Goal: Complete application form

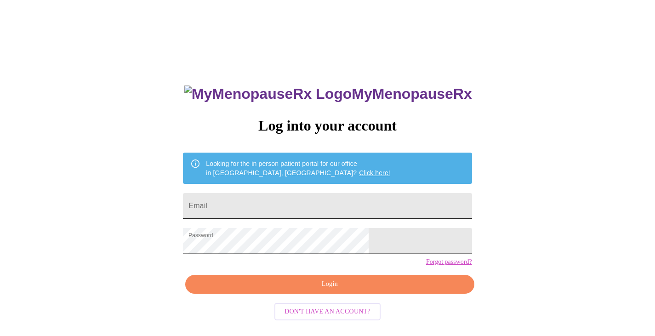
click at [384, 198] on input "Email" at bounding box center [327, 206] width 289 height 26
type input "[EMAIL_ADDRESS][DOMAIN_NAME]"
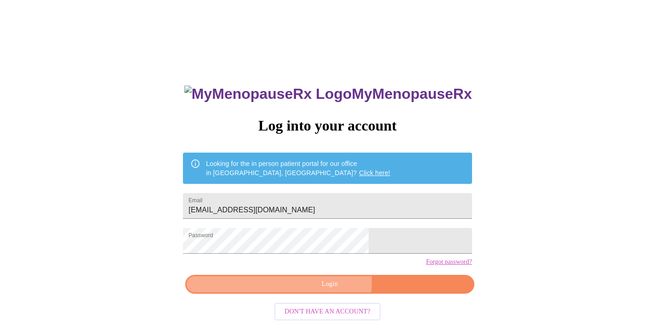
click at [318, 290] on span "Login" at bounding box center [330, 284] width 268 height 11
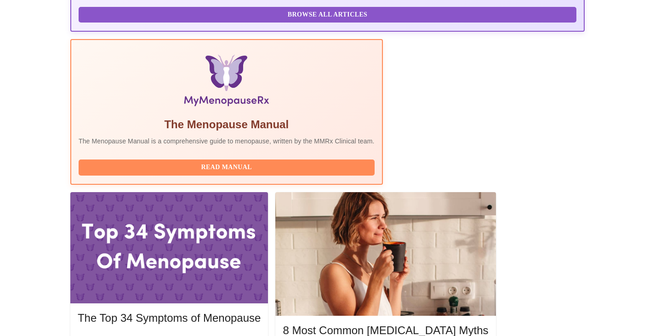
scroll to position [270, 0]
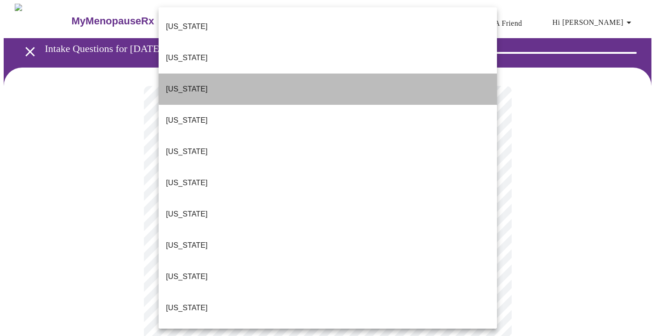
click at [455, 74] on li "[US_STATE]" at bounding box center [328, 89] width 338 height 31
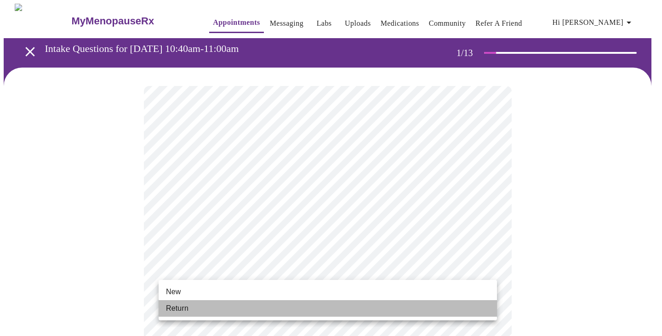
click at [354, 306] on li "Return" at bounding box center [328, 308] width 338 height 17
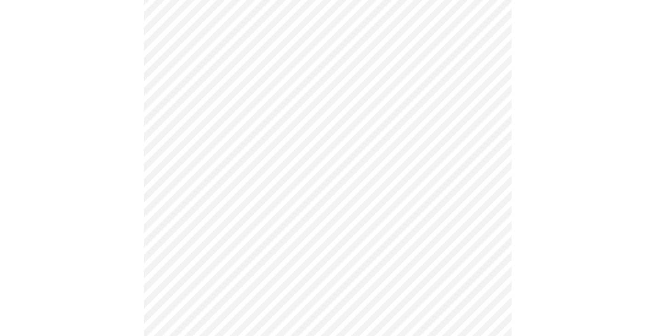
scroll to position [475, 0]
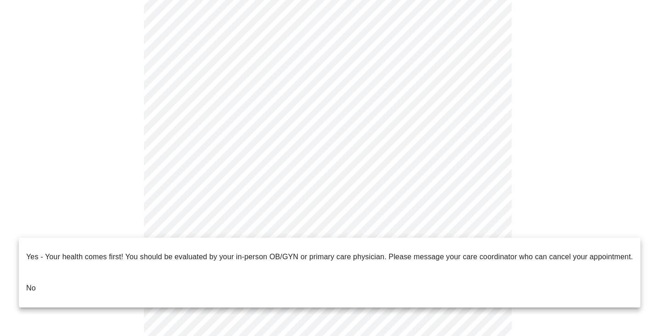
click at [54, 275] on li "No" at bounding box center [330, 288] width 622 height 31
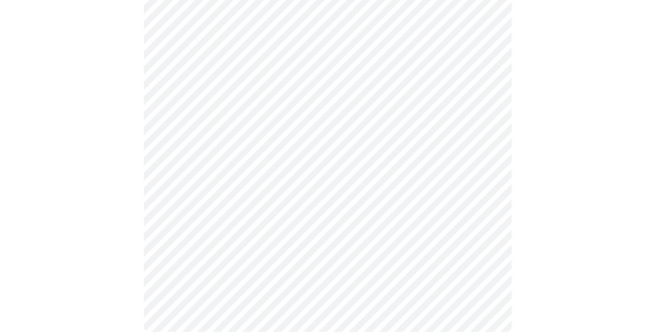
scroll to position [0, 0]
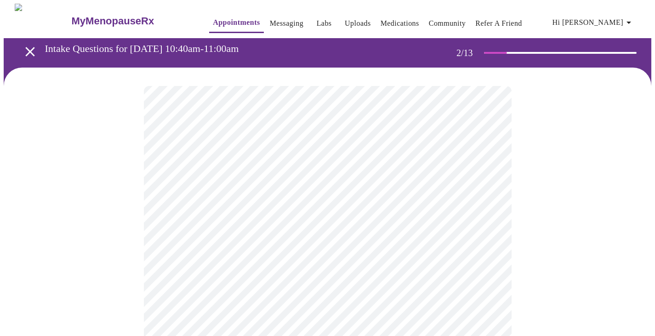
click at [466, 188] on body "MyMenopauseRx Appointments Messaging Labs Uploads Medications Community Refer a…" at bounding box center [328, 280] width 648 height 553
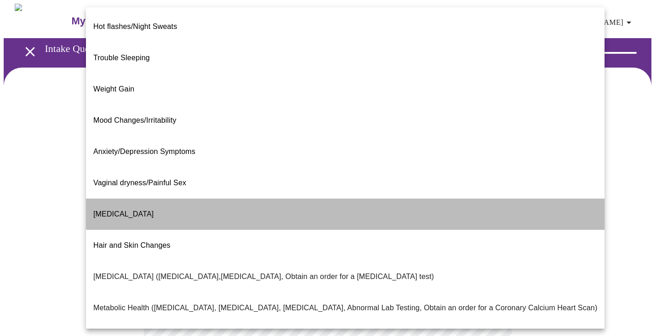
click at [452, 199] on li "[MEDICAL_DATA]" at bounding box center [345, 214] width 519 height 31
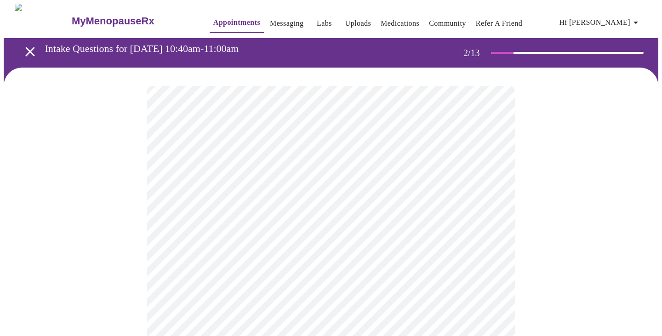
click at [377, 277] on body "MyMenopauseRx Appointments Messaging Labs Uploads Medications Community Refer a…" at bounding box center [331, 277] width 655 height 547
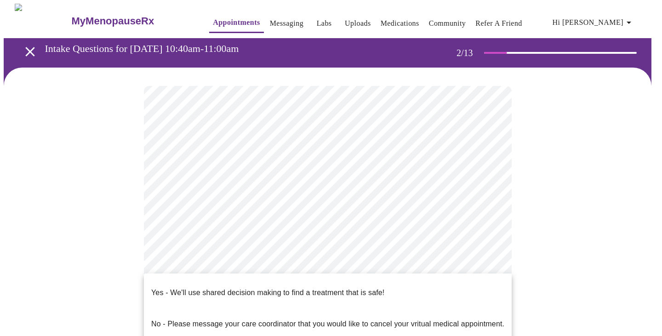
click at [367, 291] on span "Yes - We'll use shared decision making to find a treatment that is safe!" at bounding box center [267, 293] width 233 height 26
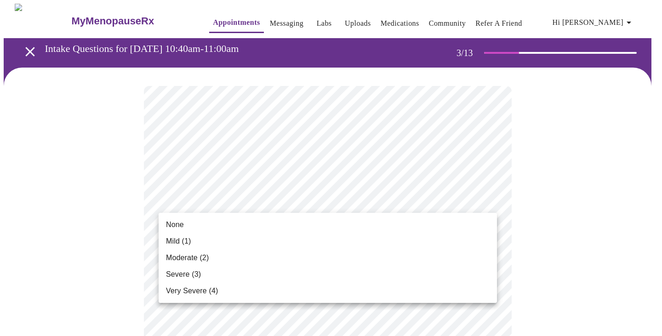
click at [388, 255] on li "Moderate (2)" at bounding box center [328, 258] width 338 height 17
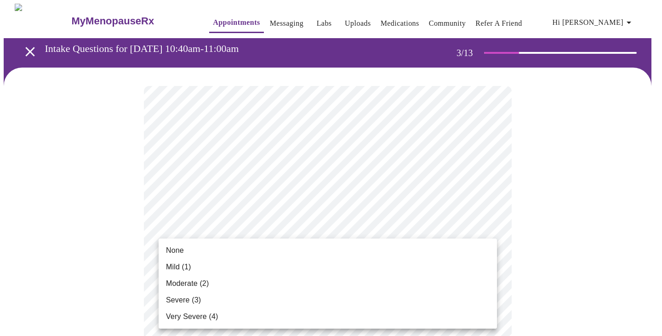
click at [371, 267] on li "Mild (1)" at bounding box center [328, 267] width 338 height 17
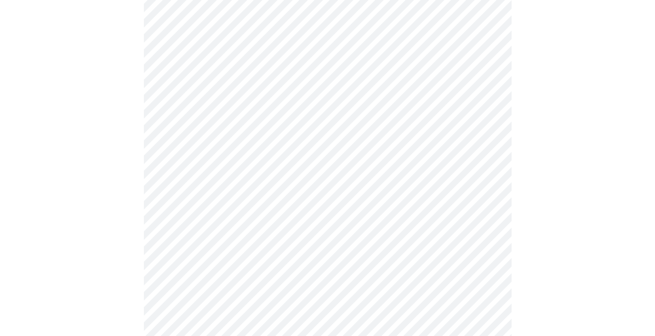
scroll to position [148, 0]
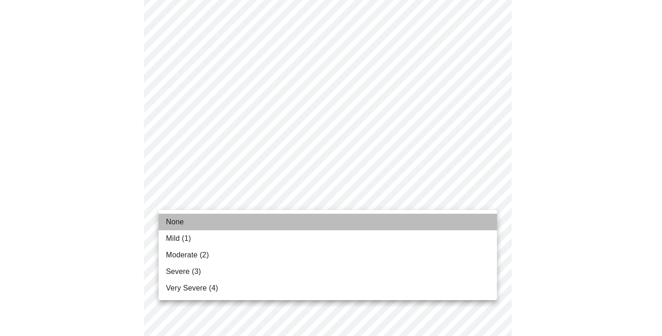
click at [433, 221] on li "None" at bounding box center [328, 222] width 338 height 17
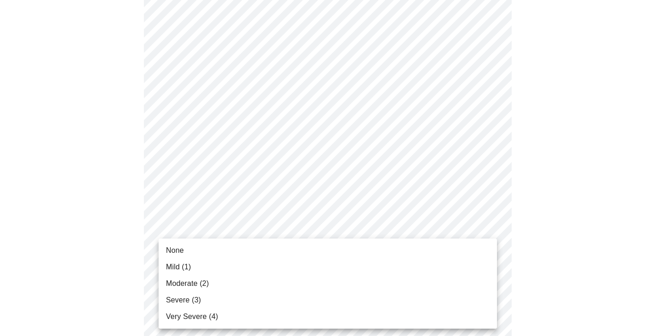
click at [406, 267] on li "Mild (1)" at bounding box center [328, 267] width 338 height 17
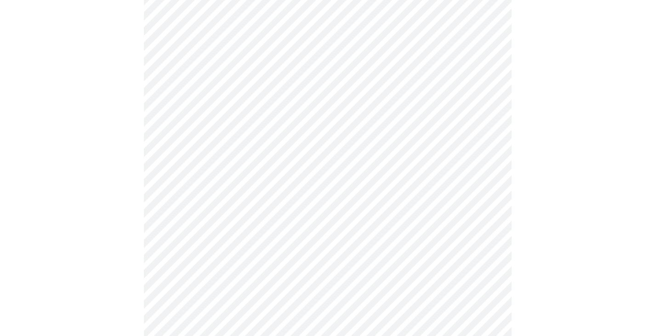
scroll to position [300, 0]
click at [449, 167] on body "MyMenopauseRx Appointments Messaging Labs Uploads Medications Community Refer a…" at bounding box center [331, 290] width 655 height 1172
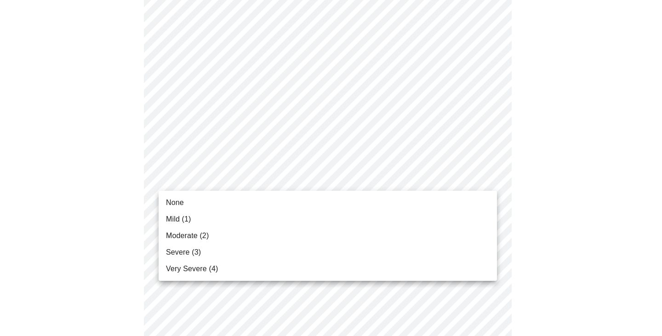
click at [418, 234] on li "Moderate (2)" at bounding box center [328, 236] width 338 height 17
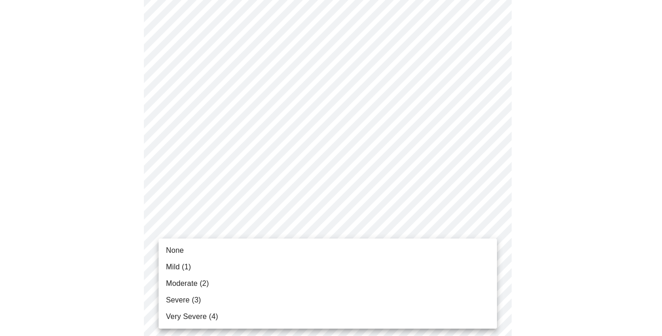
click at [409, 243] on body "MyMenopauseRx Appointments Messaging Labs Uploads Medications Community Refer a…" at bounding box center [331, 283] width 655 height 1159
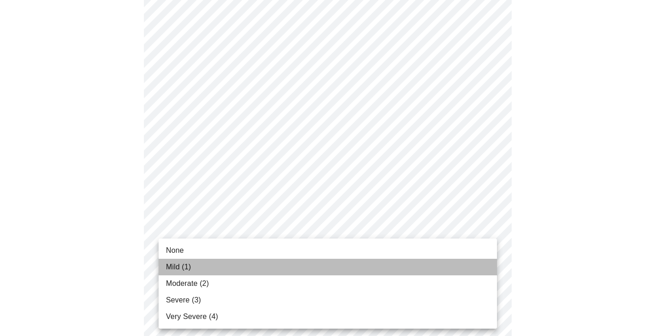
click at [396, 266] on li "Mild (1)" at bounding box center [328, 267] width 338 height 17
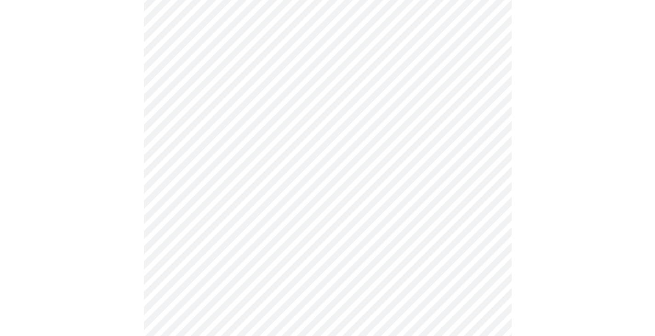
scroll to position [463, 0]
click at [487, 146] on body "MyMenopauseRx Appointments Messaging Labs Uploads Medications Community Refer a…" at bounding box center [331, 114] width 655 height 1146
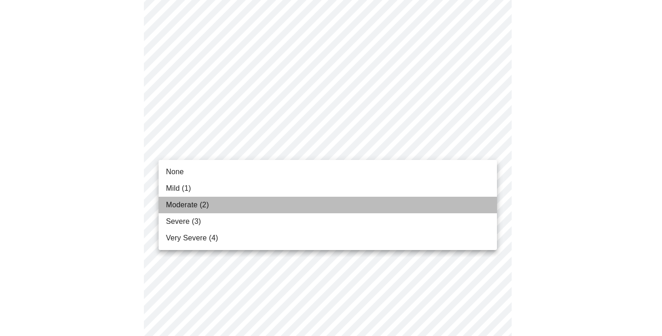
click at [465, 205] on li "Moderate (2)" at bounding box center [328, 205] width 338 height 17
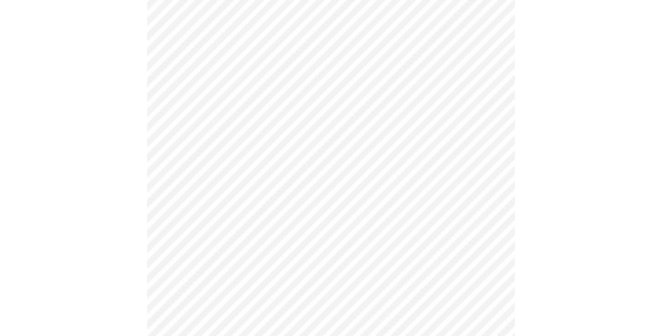
click at [493, 219] on body "MyMenopauseRx Appointments Messaging Labs Uploads Medications Community Refer a…" at bounding box center [331, 107] width 655 height 1133
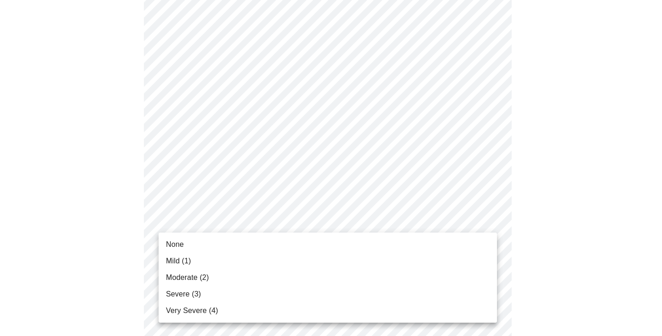
click at [463, 291] on li "Severe (3)" at bounding box center [328, 294] width 338 height 17
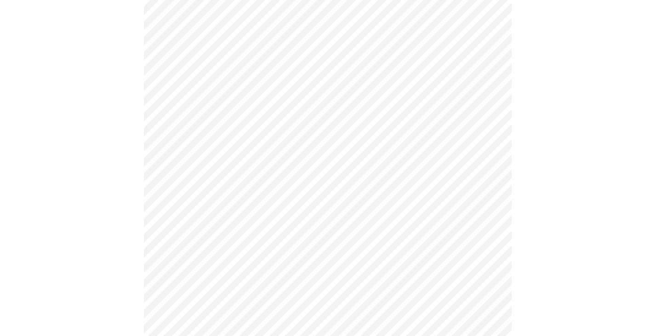
scroll to position [554, 0]
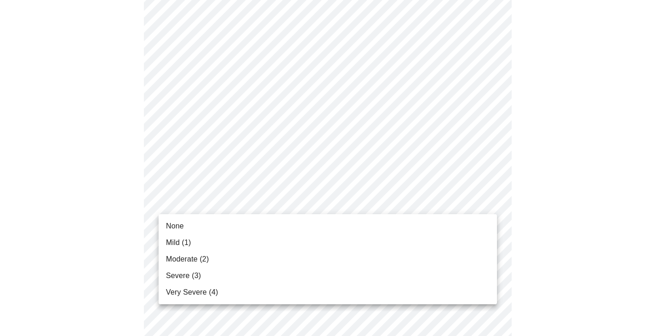
click at [490, 199] on body "MyMenopauseRx Appointments Messaging Labs Uploads Medications Community Refer a…" at bounding box center [331, 9] width 655 height 1120
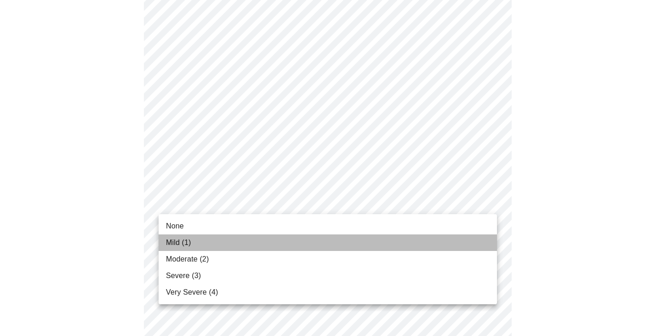
click at [471, 239] on li "Mild (1)" at bounding box center [328, 243] width 338 height 17
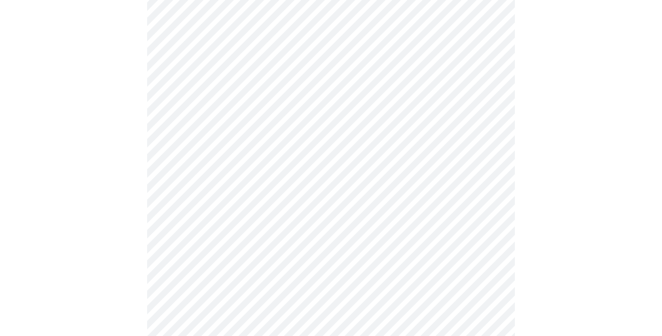
click at [465, 268] on body "MyMenopauseRx Appointments Messaging Labs Uploads Medications Community Refer a…" at bounding box center [331, 2] width 655 height 1107
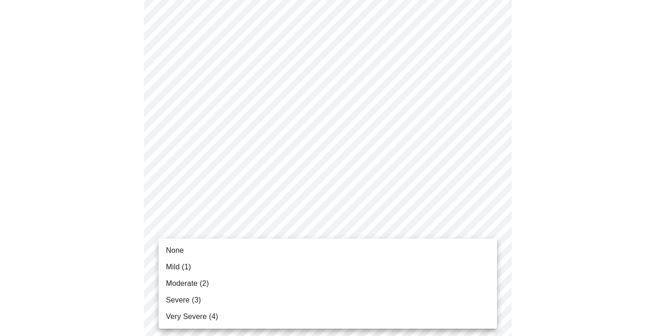
click at [558, 255] on div at bounding box center [331, 168] width 662 height 336
click at [496, 275] on body "MyMenopauseRx Appointments Messaging Labs Uploads Medications Community Refer a…" at bounding box center [331, 2] width 655 height 1107
click at [466, 288] on li "Moderate (2)" at bounding box center [328, 283] width 338 height 17
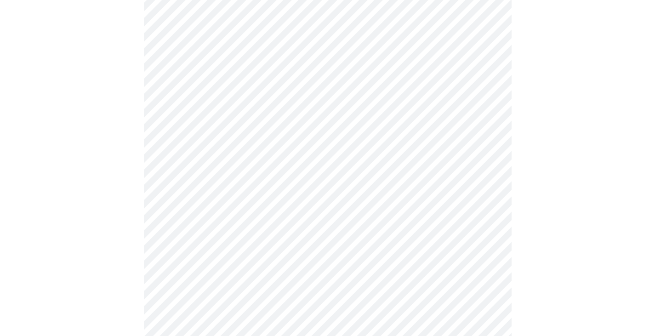
scroll to position [689, 0]
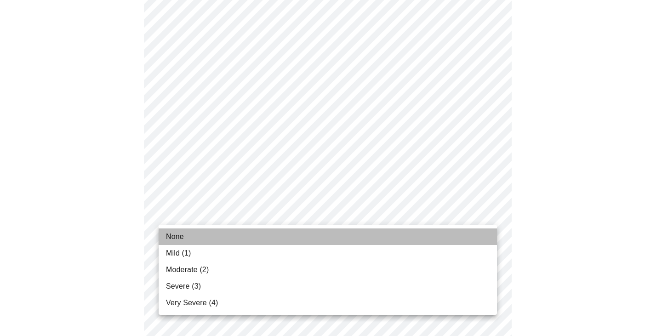
click at [468, 235] on li "None" at bounding box center [328, 237] width 338 height 17
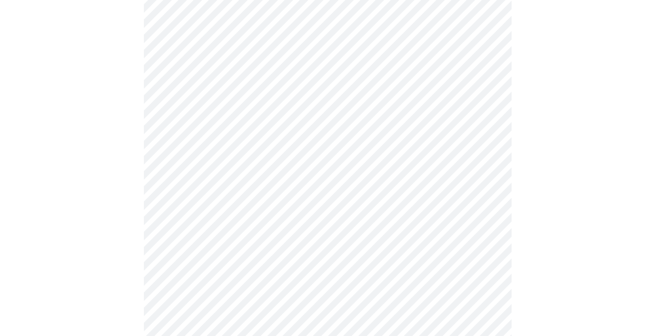
click at [480, 239] on body "MyMenopauseRx Appointments Messaging Labs Uploads Medications Community Refer a…" at bounding box center [331, 99] width 655 height 1082
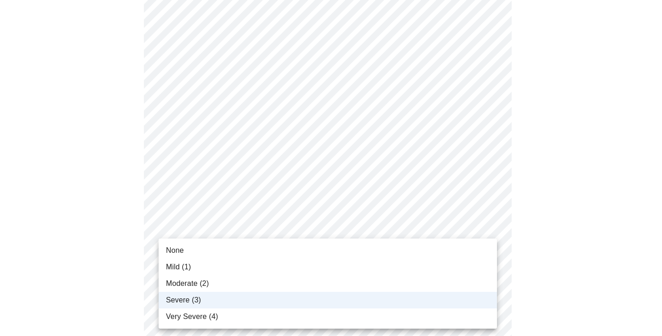
click at [435, 316] on li "Very Severe (4)" at bounding box center [328, 317] width 338 height 17
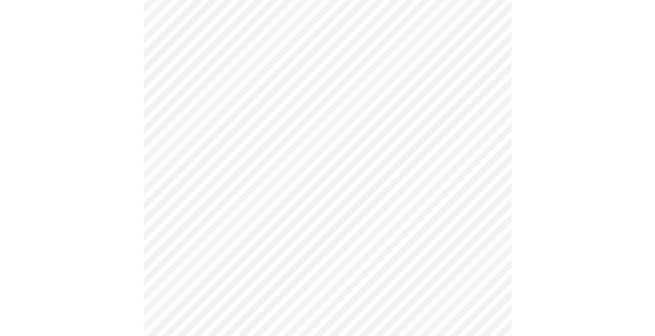
scroll to position [329, 0]
click at [488, 190] on body "MyMenopauseRx Appointments Messaging Labs Uploads Medications Community Refer a…" at bounding box center [331, 109] width 655 height 871
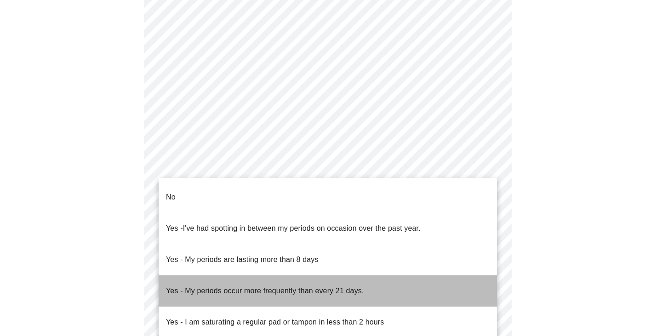
click at [221, 278] on span "Yes - My periods occur more frequently than every 21 days." at bounding box center [265, 291] width 198 height 26
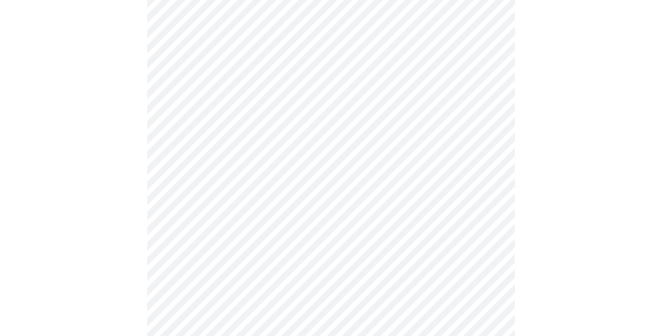
click at [287, 206] on body "MyMenopauseRx Appointments Messaging Labs Uploads Medications Community Refer a…" at bounding box center [331, 106] width 655 height 865
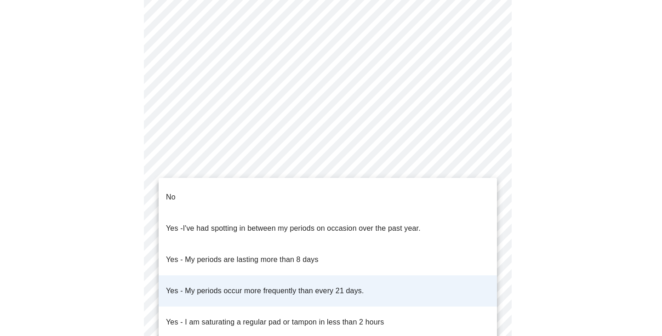
click at [537, 131] on div at bounding box center [331, 168] width 662 height 336
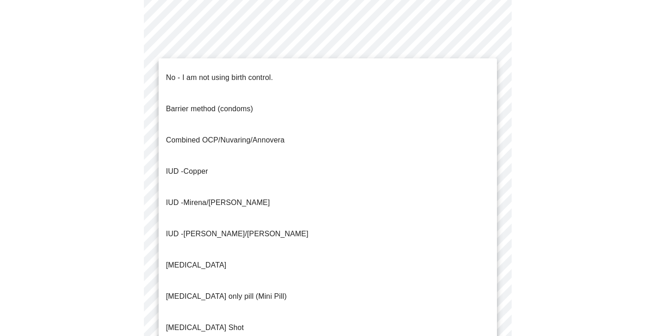
click at [333, 261] on body "MyMenopauseRx Appointments Messaging Labs Uploads Medications Community Refer a…" at bounding box center [331, 106] width 655 height 865
click at [350, 66] on li "No - I am not using birth control." at bounding box center [328, 77] width 338 height 31
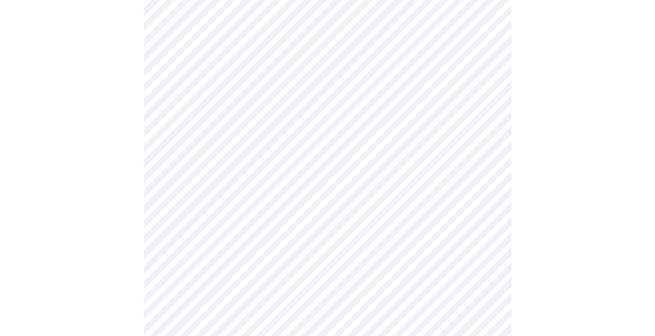
scroll to position [442, 0]
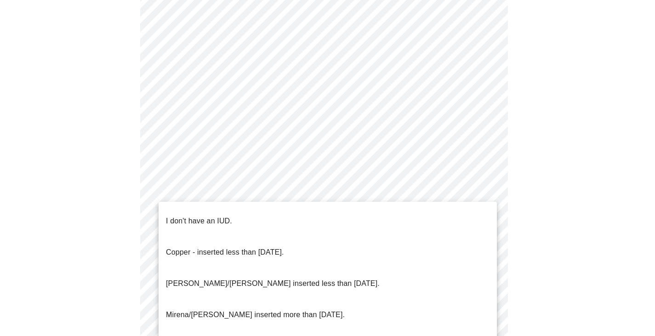
click at [461, 207] on li "I don't have an IUD." at bounding box center [328, 221] width 338 height 31
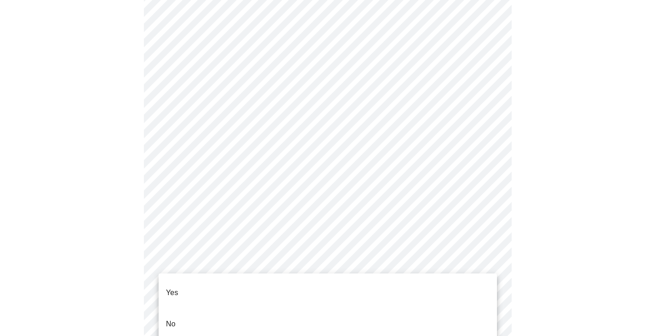
click at [468, 284] on li "Yes" at bounding box center [328, 292] width 338 height 31
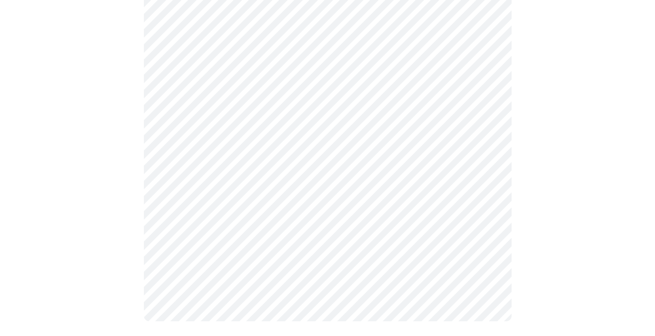
scroll to position [0, 0]
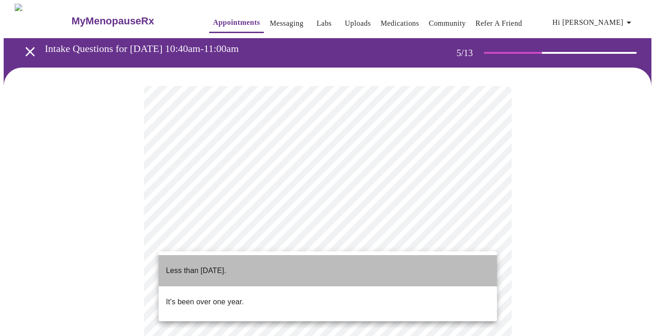
click at [392, 263] on li "Less than [DATE]." at bounding box center [328, 270] width 338 height 31
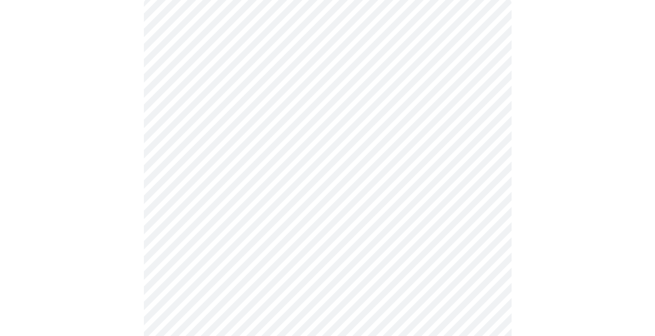
scroll to position [89, 0]
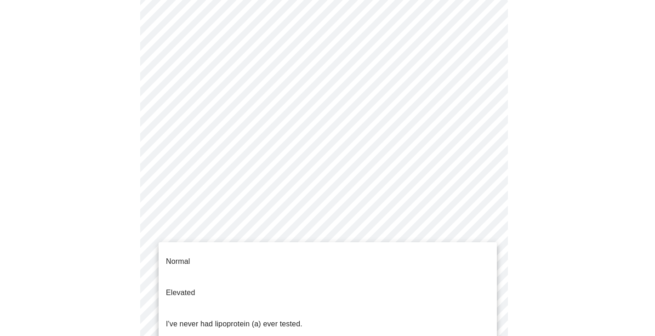
click at [494, 223] on body "MyMenopauseRx Appointments Messaging Labs Uploads Medications Community Refer a…" at bounding box center [328, 274] width 648 height 720
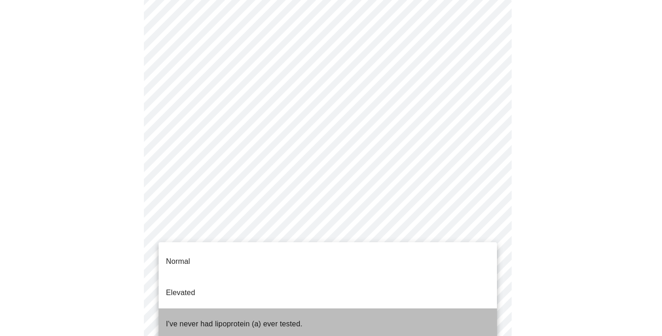
click at [439, 309] on li "I've never had lipoprotein (a) ever tested." at bounding box center [328, 324] width 338 height 31
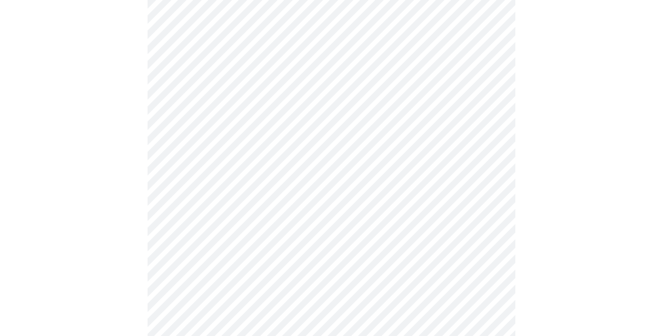
scroll to position [0, 0]
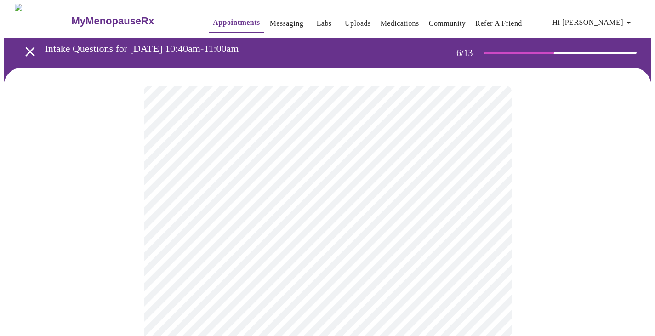
click at [315, 264] on body "MyMenopauseRx Appointments Messaging Labs Uploads Medications Community Refer a…" at bounding box center [328, 249] width 648 height 491
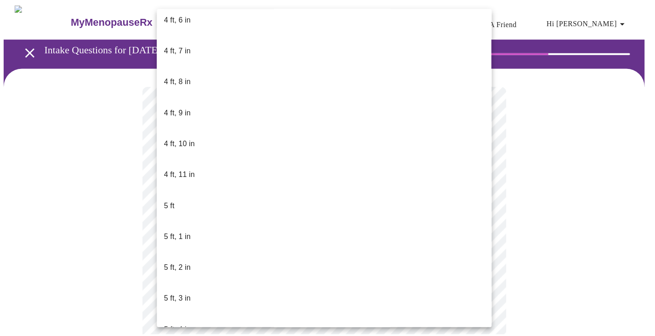
scroll to position [574, 0]
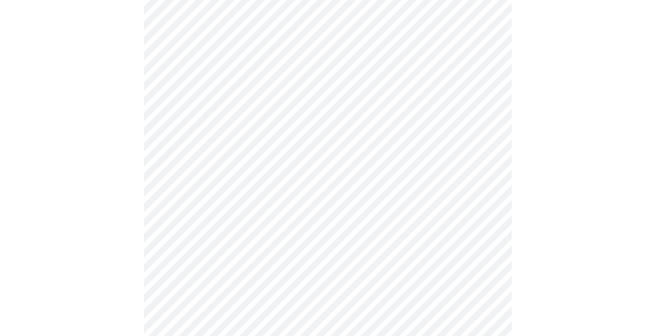
scroll to position [2406, 0]
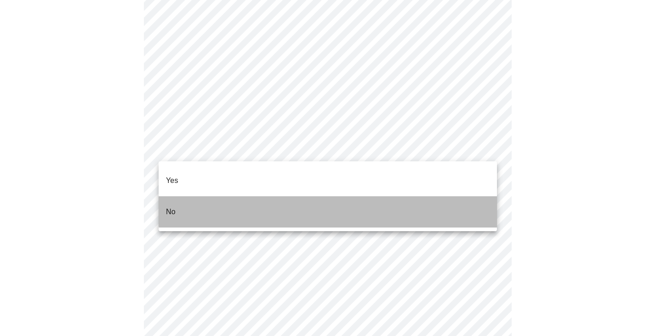
click at [448, 196] on li "No" at bounding box center [328, 211] width 338 height 31
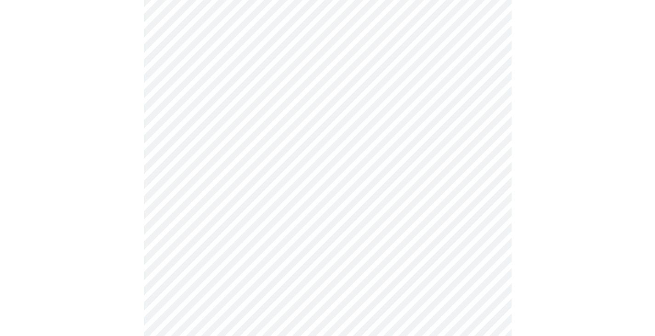
scroll to position [0, 0]
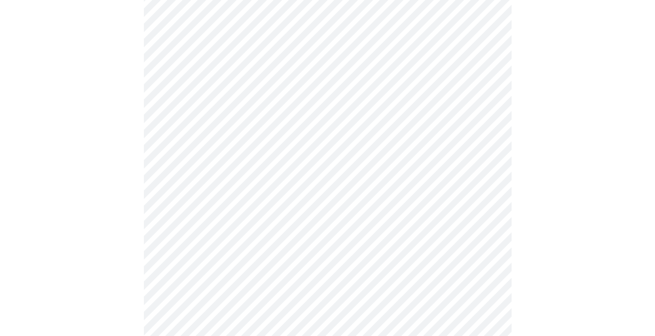
scroll to position [707, 0]
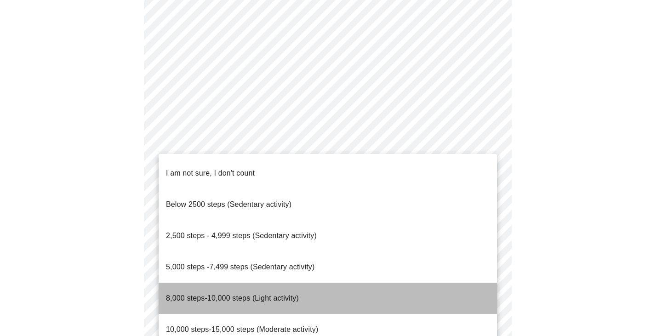
click at [430, 283] on li "8,000 steps-10,000 steps (Light activity)" at bounding box center [328, 298] width 338 height 31
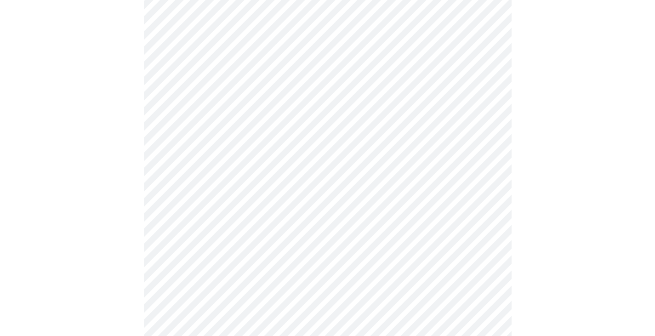
scroll to position [788, 0]
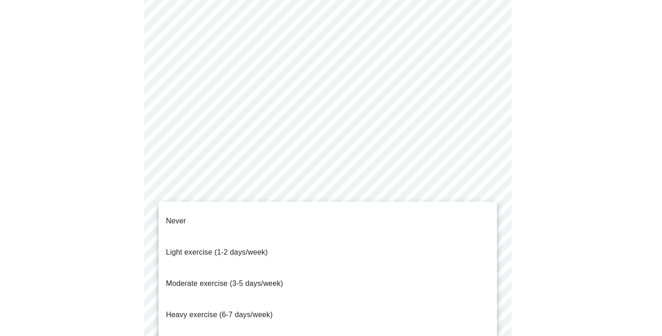
click at [359, 268] on li "Moderate exercise (3-5 days/week)" at bounding box center [328, 283] width 338 height 31
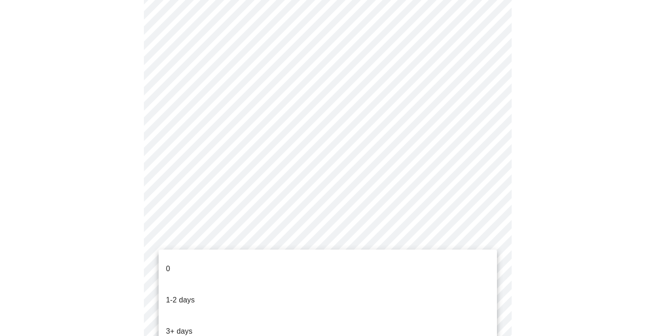
click at [379, 316] on li "3+ days" at bounding box center [328, 331] width 338 height 31
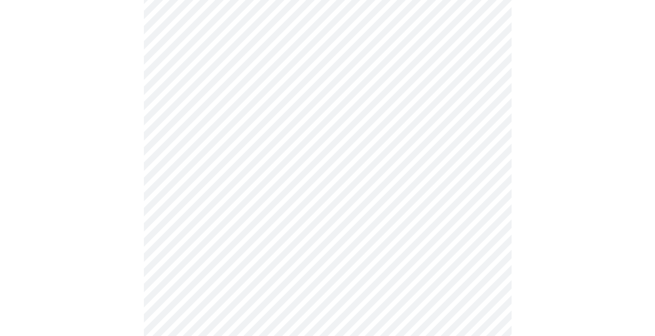
scroll to position [408, 0]
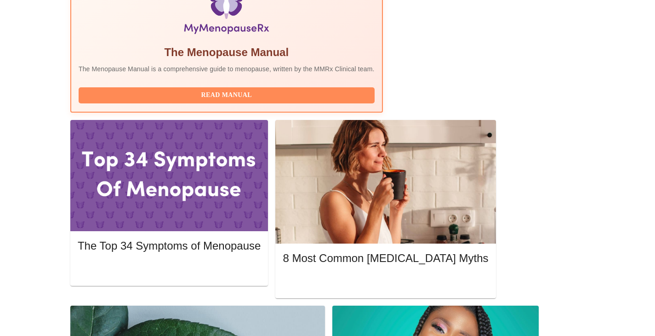
scroll to position [337, 0]
